Goal: Task Accomplishment & Management: Complete application form

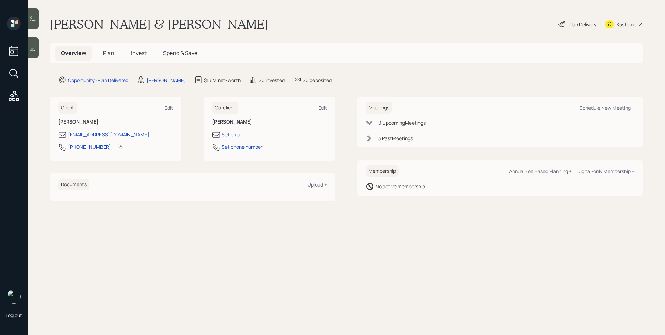
click at [576, 17] on div "Plan Delivery" at bounding box center [577, 24] width 39 height 15
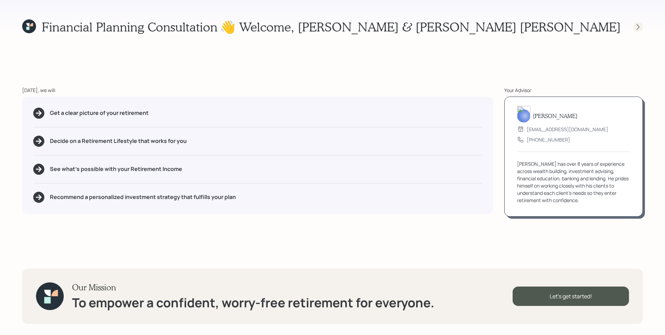
click at [638, 27] on icon at bounding box center [638, 27] width 7 height 7
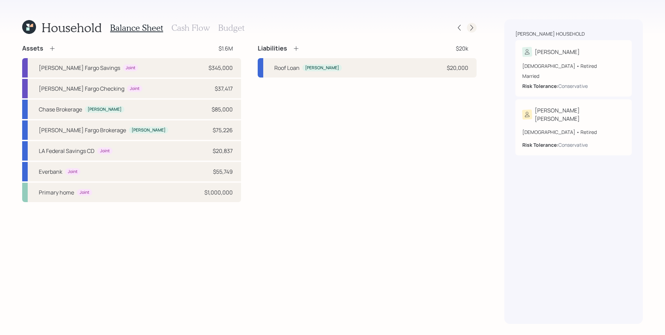
click at [469, 28] on icon at bounding box center [471, 27] width 7 height 7
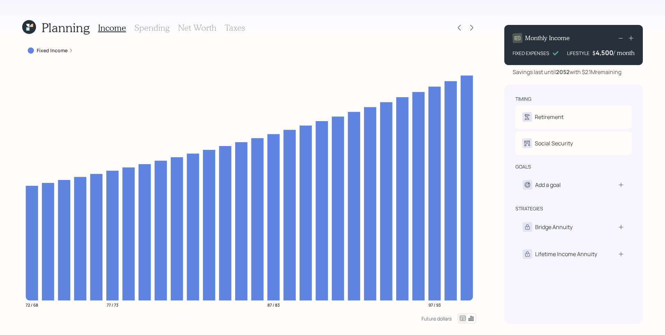
click at [59, 52] on label "Fixed Income" at bounding box center [52, 50] width 31 height 7
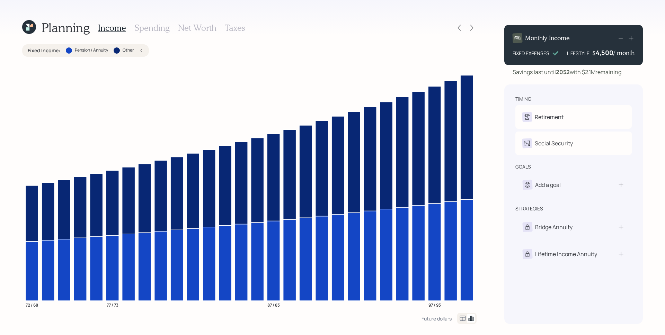
click at [135, 53] on div "Fixed Income : Pension / Annuity Other" at bounding box center [86, 50] width 116 height 7
